Goal: Information Seeking & Learning: Learn about a topic

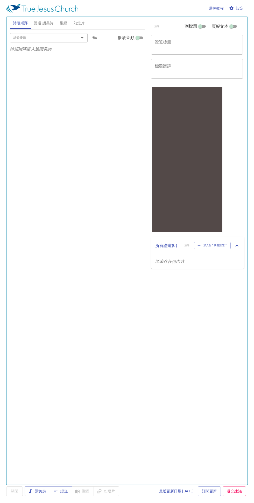
click at [212, 5] on button "選擇教程" at bounding box center [216, 9] width 19 height 10
click at [213, 15] on li "基本的" at bounding box center [217, 17] width 21 height 9
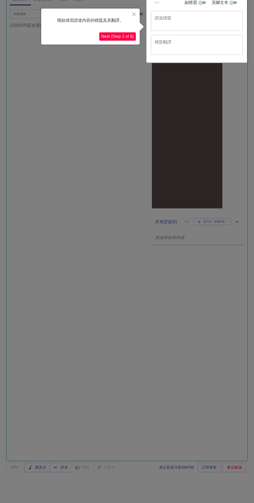
scroll to position [27, 0]
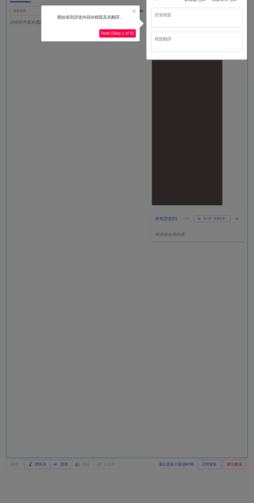
click at [183, 339] on div at bounding box center [127, 243] width 254 height 541
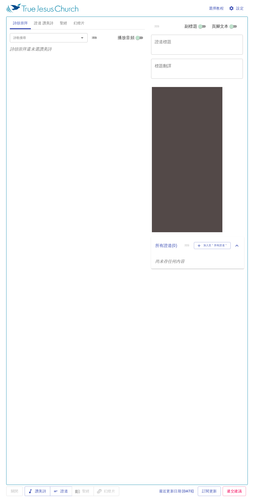
scroll to position [0, 0]
click at [242, 9] on span "設定" at bounding box center [237, 8] width 14 height 6
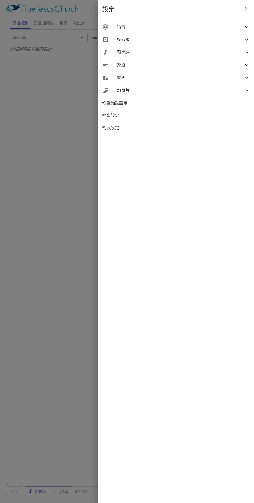
click at [125, 90] on span "幻燈片" at bounding box center [180, 90] width 127 height 6
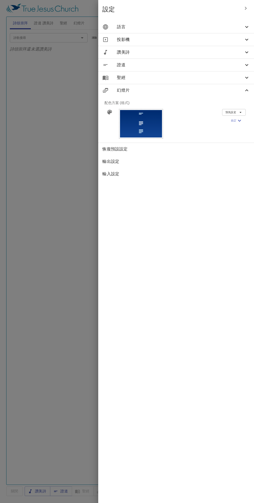
click at [127, 77] on span "聖經" at bounding box center [180, 78] width 127 height 6
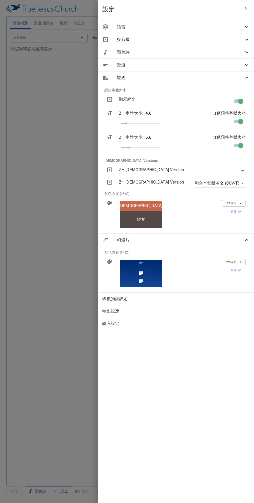
click at [124, 83] on div "聖經" at bounding box center [176, 77] width 156 height 12
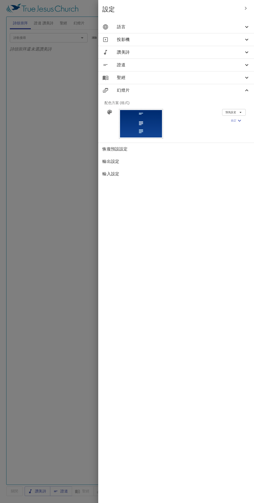
click at [122, 94] on div "幻燈片" at bounding box center [176, 90] width 156 height 12
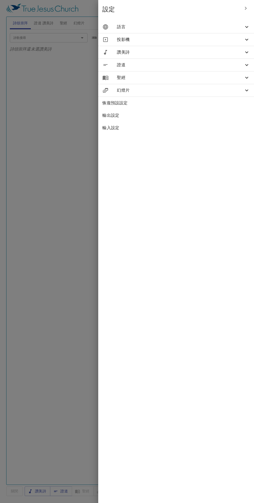
click at [130, 40] on span "投影機" at bounding box center [180, 40] width 127 height 6
click at [223, 62] on body "選擇教程 設定 詩頌崇拜 證道 讚美詩 聖經 幻燈片 詩歌搜尋 詩歌搜尋 清除 播放音頻 詩頌崇拜還未選讚美詩 詩歌搜尋 詩歌搜尋 清除 播放音頻 證道還未選…" at bounding box center [127, 251] width 254 height 503
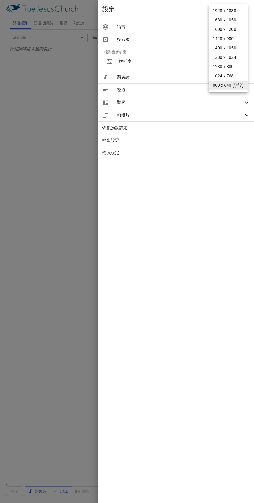
click at [61, 75] on div at bounding box center [127, 251] width 254 height 503
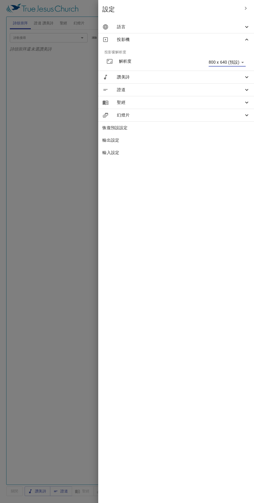
click at [63, 73] on div at bounding box center [127, 251] width 254 height 503
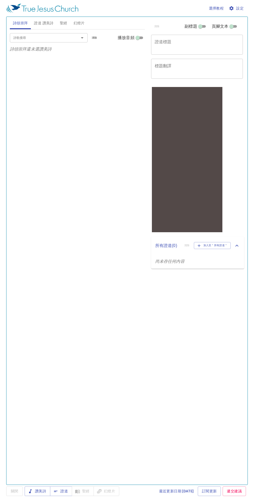
click at [40, 37] on input "詩歌搜尋" at bounding box center [40, 38] width 59 height 6
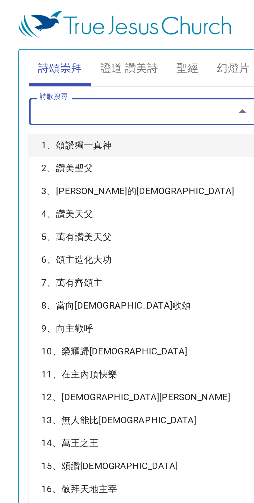
click at [23, 52] on li "1、頌讚獨一真神" at bounding box center [49, 49] width 78 height 8
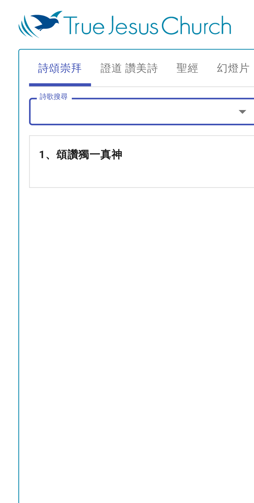
click at [22, 53] on b "1、頌讚獨一真神" at bounding box center [27, 52] width 28 height 6
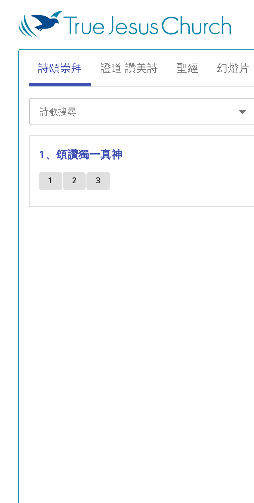
click at [25, 61] on span "2" at bounding box center [25, 61] width 2 height 5
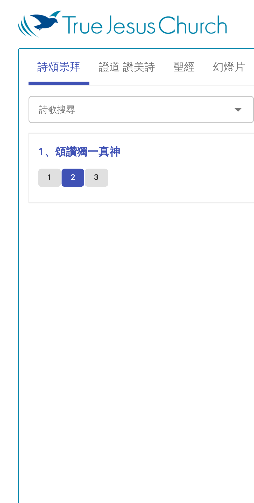
click at [24, 61] on button "2" at bounding box center [25, 61] width 8 height 6
click at [22, 54] on b "1、頌讚獨一真神" at bounding box center [27, 52] width 28 height 6
click at [23, 52] on b "1、頌讚獨一真神" at bounding box center [27, 52] width 28 height 6
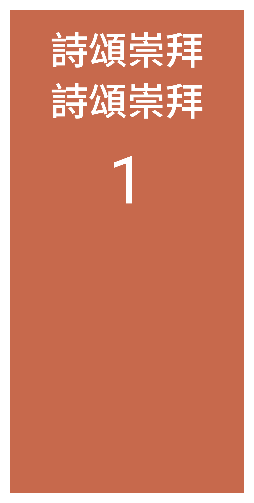
click at [223, 297] on ol "1" at bounding box center [127, 307] width 214 height 331
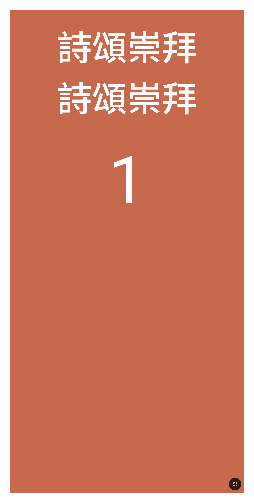
click at [207, 331] on ol "1" at bounding box center [127, 307] width 214 height 331
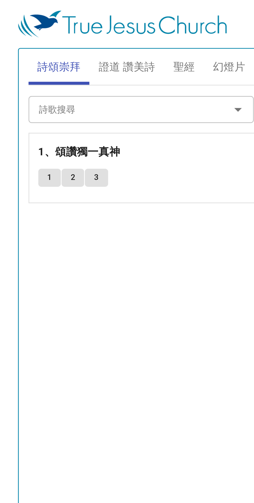
click at [42, 22] on span "證道 讚美詩" at bounding box center [43, 23] width 19 height 6
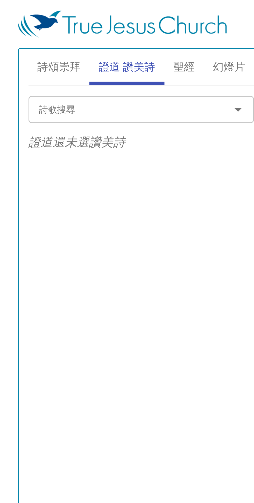
click at [62, 17] on button "聖經" at bounding box center [64, 23] width 14 height 12
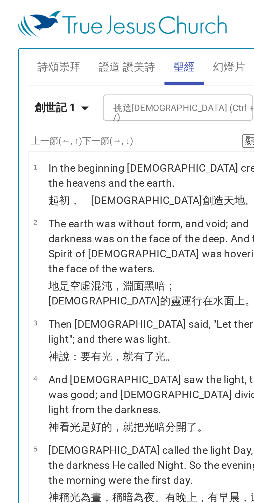
click at [24, 64] on p "In the beginning [DEMOGRAPHIC_DATA] created the heavens and the earth." at bounding box center [59, 60] width 84 height 10
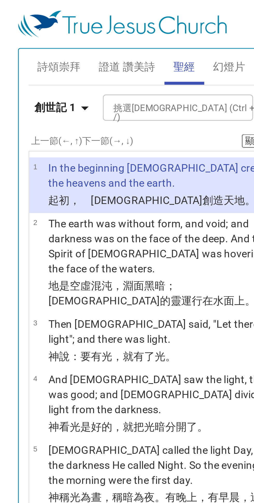
click at [15, 25] on span "詩頌崇拜" at bounding box center [20, 23] width 15 height 6
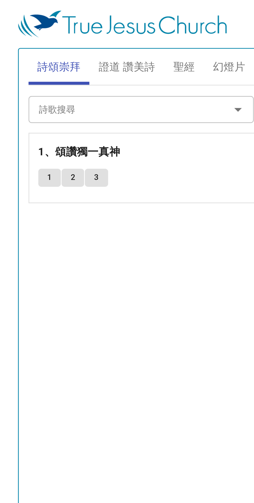
click at [18, 63] on button "1" at bounding box center [17, 61] width 8 height 6
click at [27, 52] on b "1、頌讚獨一真神" at bounding box center [27, 52] width 28 height 6
click at [41, 22] on span "證道 讚美詩" at bounding box center [43, 23] width 19 height 6
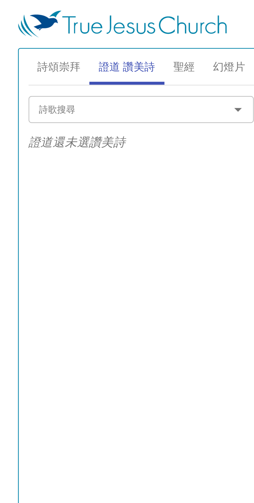
click at [64, 23] on span "聖經" at bounding box center [64, 23] width 8 height 6
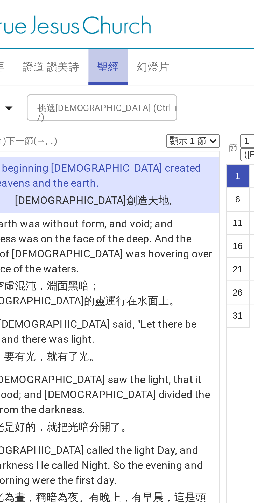
click at [68, 19] on button "聖經" at bounding box center [64, 23] width 14 height 12
click at [79, 22] on span "幻燈片" at bounding box center [79, 23] width 11 height 6
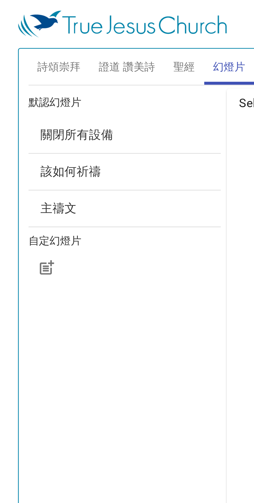
click at [15, 61] on span "該如何祈禱" at bounding box center [24, 59] width 21 height 5
